Goal: Transaction & Acquisition: Purchase product/service

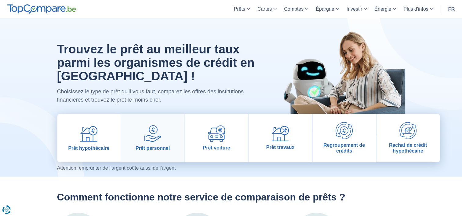
click at [151, 127] on img at bounding box center [152, 133] width 17 height 17
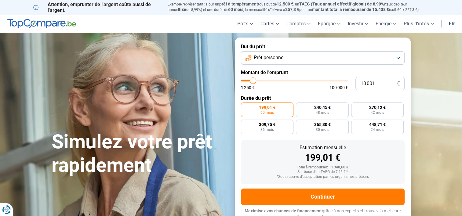
type input "7 500"
type input "7500"
type input "8 000"
type input "8000"
type input "8 500"
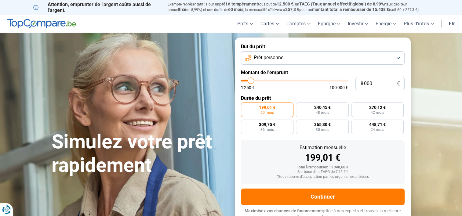
type input "8500"
type input "8 750"
type input "8750"
type input "9 000"
type input "9000"
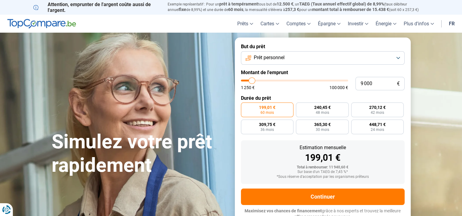
type input "9 250"
type input "9250"
type input "9 500"
type input "9500"
type input "9 750"
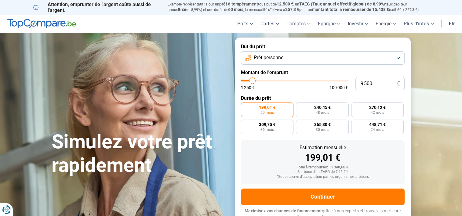
type input "9750"
type input "10 000"
type input "10000"
type input "10 250"
type input "10250"
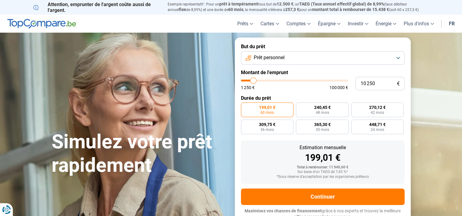
type input "10 750"
type input "10750"
type input "11 000"
type input "11000"
type input "11 250"
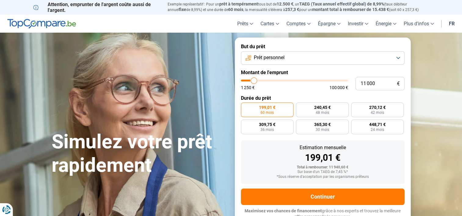
type input "11250"
type input "11 500"
type input "11500"
type input "11 750"
type input "11750"
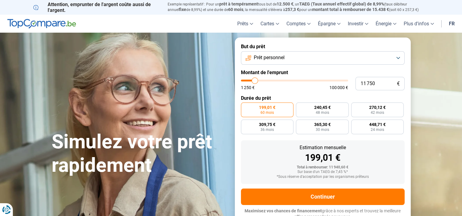
type input "12 000"
type input "12000"
type input "12 500"
type input "12500"
type input "13 000"
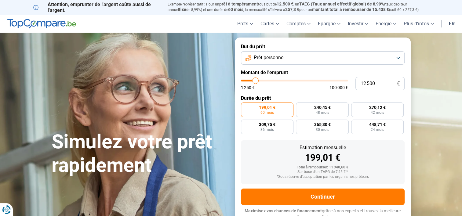
type input "13000"
type input "13 250"
type input "13250"
type input "12 500"
type input "12500"
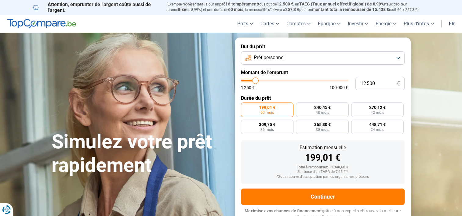
type input "12 000"
type input "12000"
type input "11 000"
type input "11000"
type input "10 250"
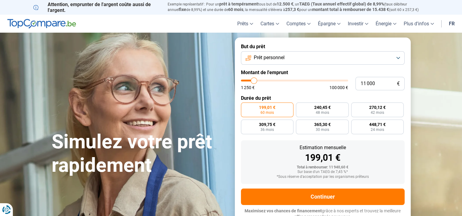
type input "10250"
type input "9 500"
type input "9500"
type input "8 750"
type input "8750"
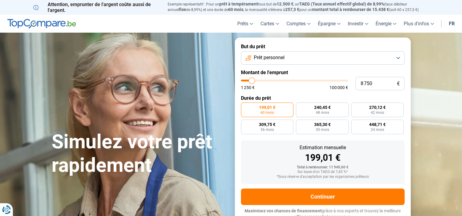
type input "7 750"
type input "7750"
type input "7 000"
type input "7000"
type input "6 250"
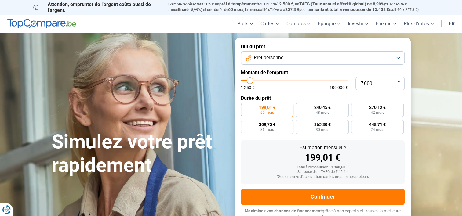
type input "6250"
type input "6 000"
type input "6000"
type input "5 750"
type input "5750"
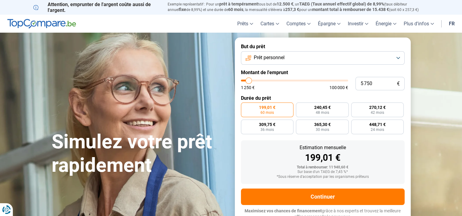
type input "5 500"
type input "5500"
type input "5 250"
type input "5250"
type input "4 750"
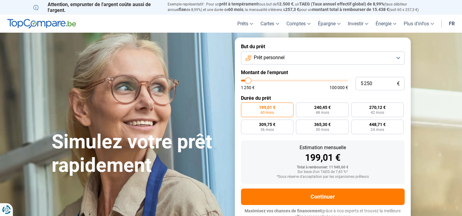
type input "4750"
type input "4 250"
type input "4250"
type input "3 750"
type input "3750"
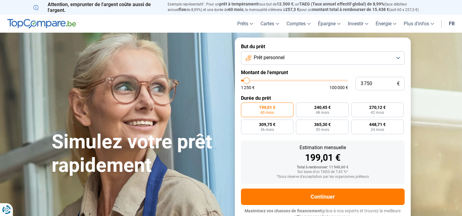
type input "3 500"
type input "3500"
type input "3 250"
type input "3250"
type input "2 500"
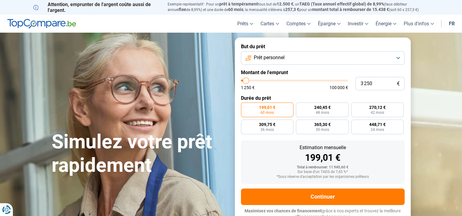
type input "2500"
type input "2 000"
type input "2000"
type input "1 750"
type input "1750"
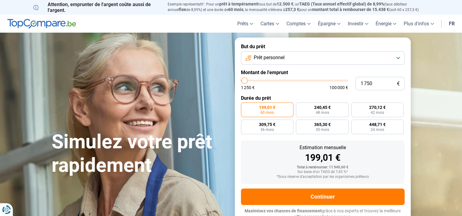
type input "1 500"
type input "1500"
type input "1 750"
type input "1750"
type input "2 000"
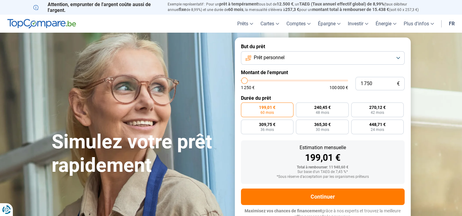
type input "2000"
type input "2 500"
type input "2500"
type input "2 750"
type input "2750"
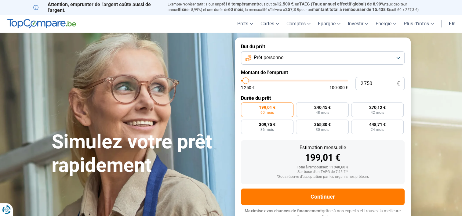
type input "3 250"
type input "3250"
type input "3 500"
type input "3500"
type input "3 750"
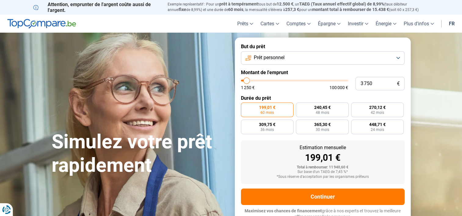
drag, startPoint x: 250, startPoint y: 81, endPoint x: 247, endPoint y: 83, distance: 4.1
type input "3750"
click at [247, 81] on input "range" at bounding box center [294, 81] width 107 height 2
radio input "true"
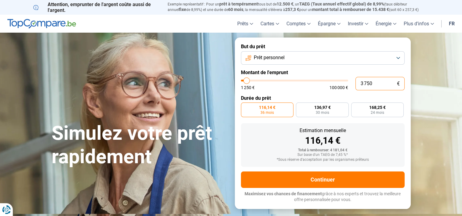
click at [391, 84] on input "3 750" at bounding box center [379, 83] width 49 height 13
type input "375"
type input "1250"
type input "37"
type input "1250"
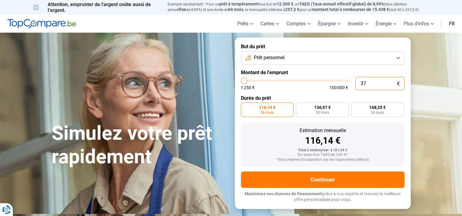
type input "3"
type input "1250"
type input "35"
type input "1250"
type input "350"
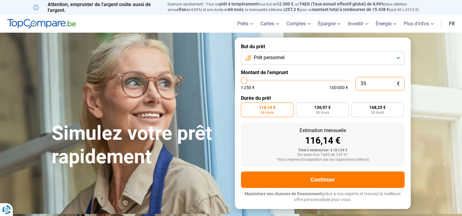
type input "1250"
type input "3 500"
type input "3500"
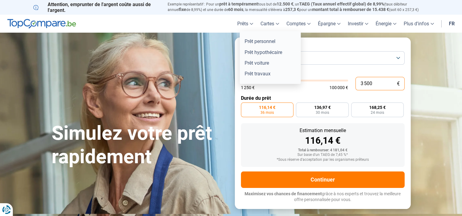
radio input "true"
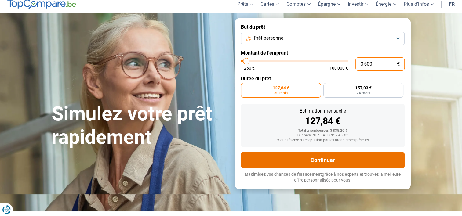
scroll to position [31, 0]
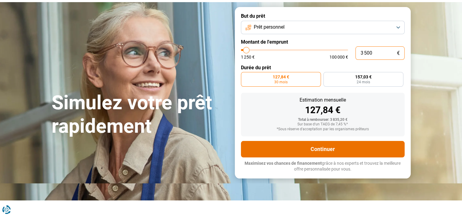
type input "3 500"
click at [333, 147] on button "Continuer" at bounding box center [323, 149] width 164 height 16
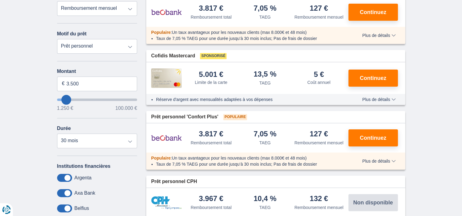
scroll to position [183, 0]
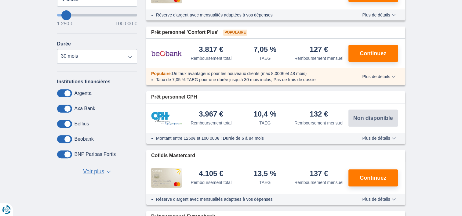
click at [70, 89] on span at bounding box center [64, 93] width 15 height 8
click at [0, 0] on input "checkbox" at bounding box center [0, 0] width 0 height 0
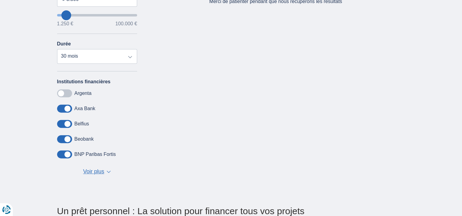
click at [72, 106] on label at bounding box center [64, 109] width 15 height 8
click at [0, 0] on input "checkbox" at bounding box center [0, 0] width 0 height 0
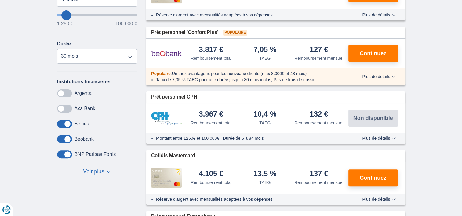
click at [67, 133] on div "Institutions financières [GEOGRAPHIC_DATA] Axa Bank Belfius Beobank BNP Paribas…" at bounding box center [97, 127] width 80 height 97
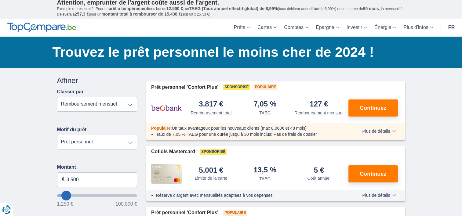
scroll to position [0, 0]
